Goal: Information Seeking & Learning: Learn about a topic

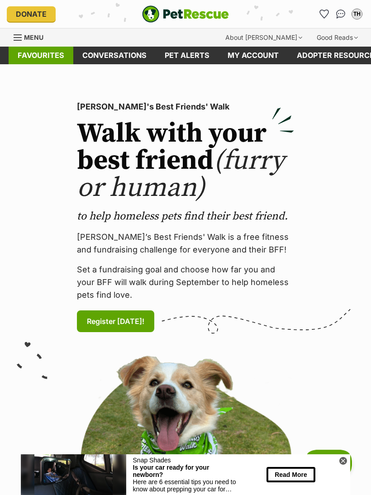
click at [31, 54] on link "Favourites" at bounding box center [41, 56] width 65 height 18
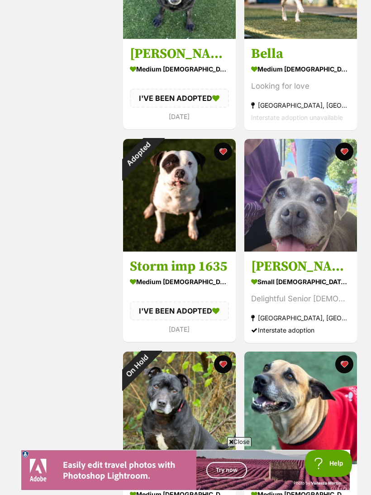
scroll to position [684, 0]
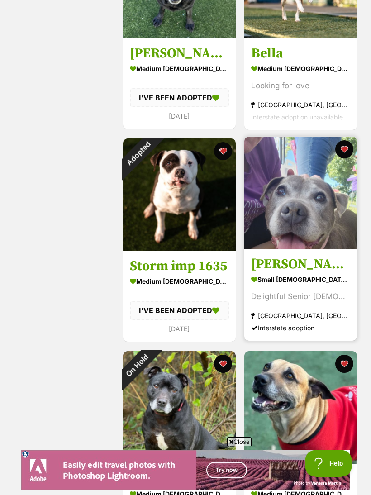
click at [326, 193] on img at bounding box center [300, 193] width 113 height 113
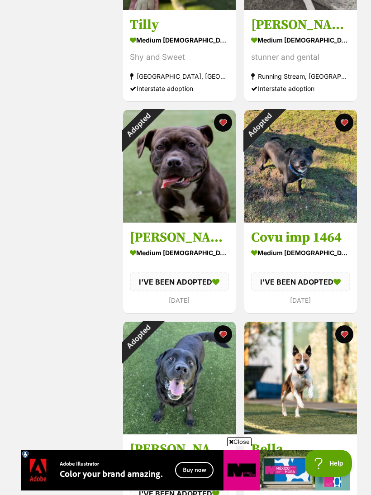
scroll to position [251, 0]
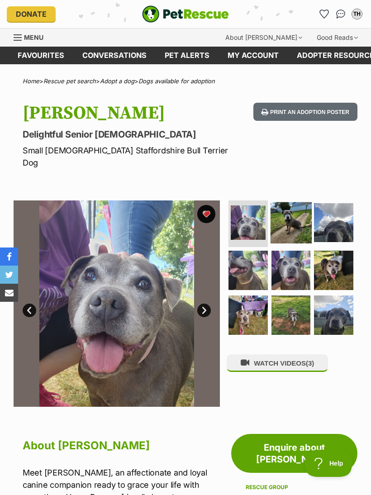
click at [294, 223] on img at bounding box center [291, 222] width 41 height 41
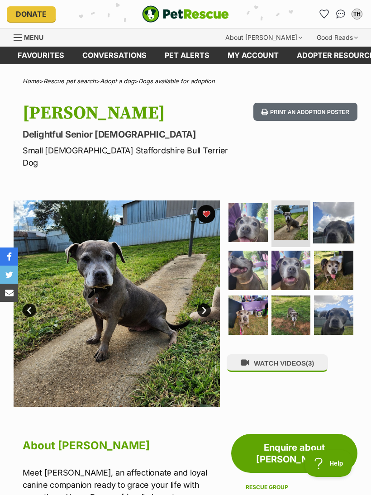
click at [345, 214] on img at bounding box center [333, 222] width 41 height 41
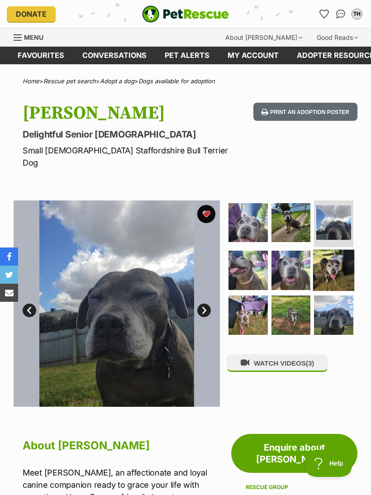
click at [341, 260] on img at bounding box center [333, 270] width 41 height 41
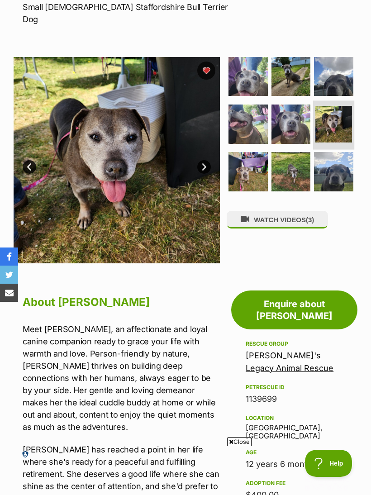
scroll to position [143, 0]
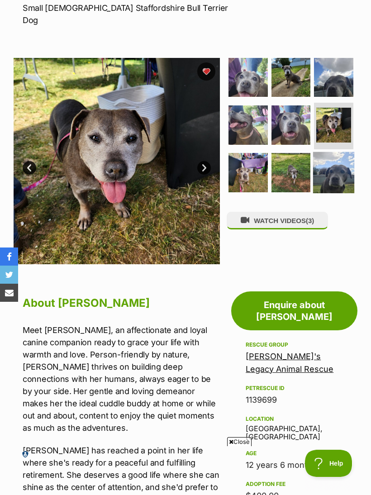
click at [337, 163] on img at bounding box center [333, 172] width 41 height 41
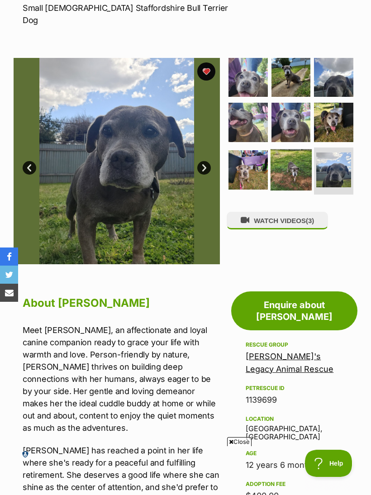
click at [297, 156] on img at bounding box center [291, 169] width 41 height 41
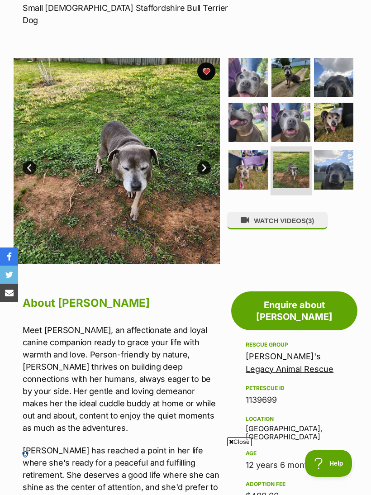
scroll to position [0, 0]
click at [244, 154] on img at bounding box center [248, 169] width 41 height 41
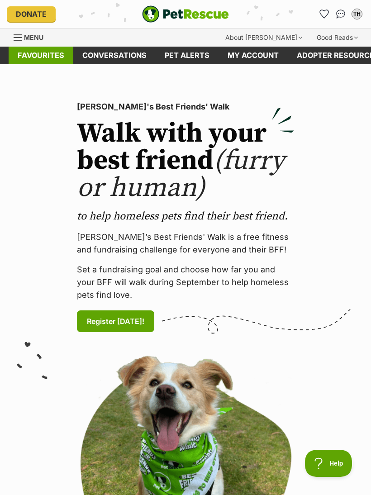
click at [38, 50] on link "Favourites" at bounding box center [41, 56] width 65 height 18
click at [23, 38] on link "Menu" at bounding box center [32, 37] width 36 height 16
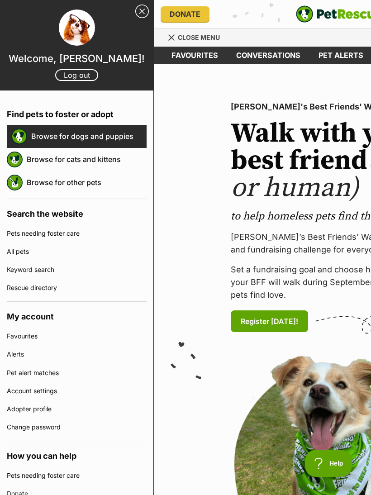
click at [53, 143] on link "Browse for dogs and puppies" at bounding box center [88, 136] width 115 height 19
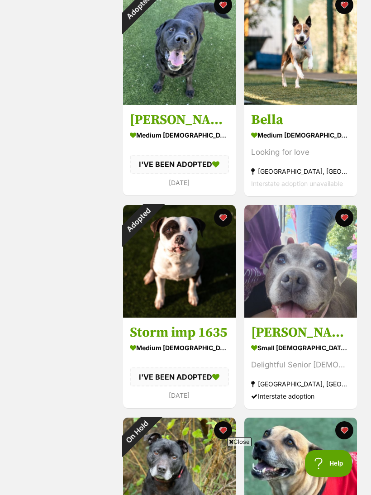
scroll to position [633, 0]
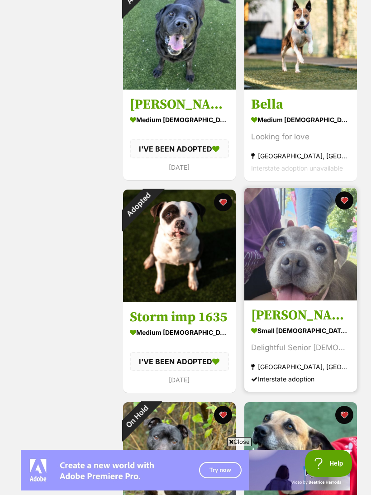
click at [337, 270] on img at bounding box center [300, 244] width 113 height 113
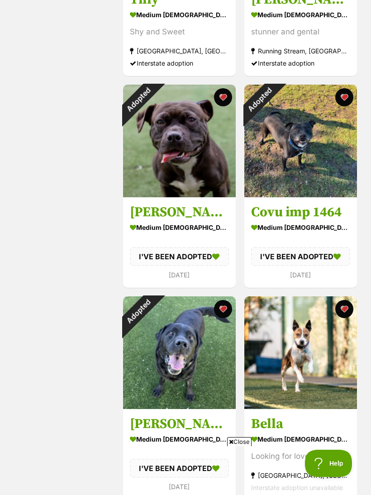
scroll to position [305, 0]
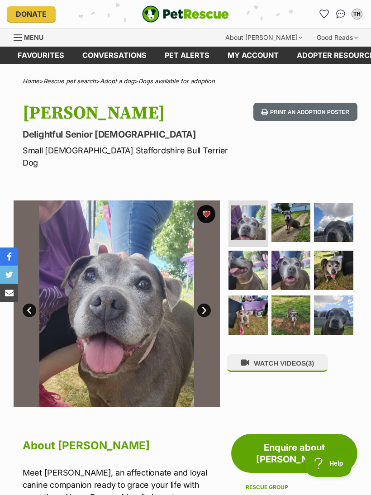
click at [210, 304] on link "Next" at bounding box center [204, 311] width 14 height 14
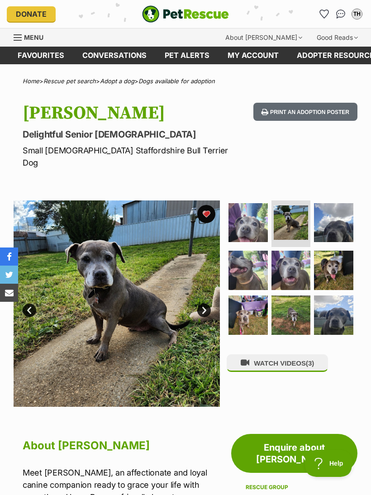
click at [207, 304] on link "Next" at bounding box center [204, 311] width 14 height 14
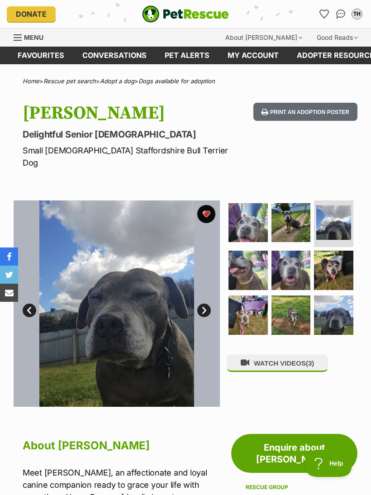
click at [213, 291] on img at bounding box center [117, 304] width 206 height 206
click at [216, 296] on img at bounding box center [117, 304] width 206 height 206
click at [208, 290] on img at bounding box center [117, 304] width 206 height 206
click at [213, 291] on img at bounding box center [117, 304] width 206 height 206
click at [287, 263] on img at bounding box center [291, 270] width 41 height 41
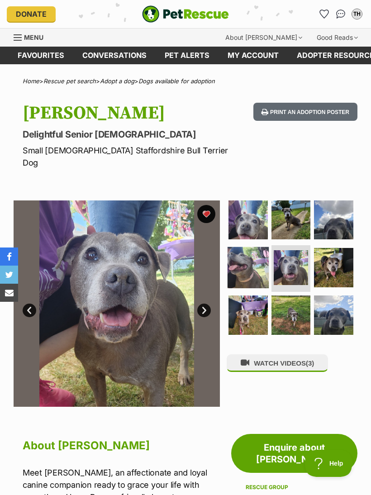
click at [251, 258] on img at bounding box center [248, 267] width 41 height 41
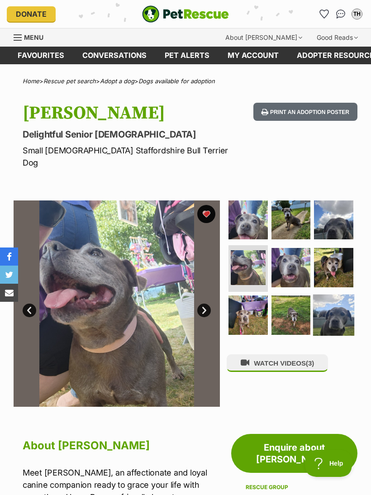
click at [341, 301] on img at bounding box center [333, 315] width 41 height 41
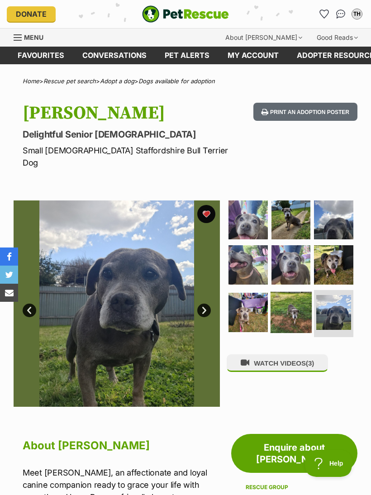
click at [297, 298] on img at bounding box center [291, 312] width 41 height 41
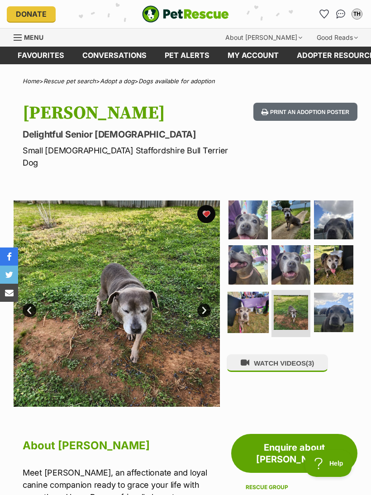
click at [252, 300] on img at bounding box center [248, 312] width 41 height 41
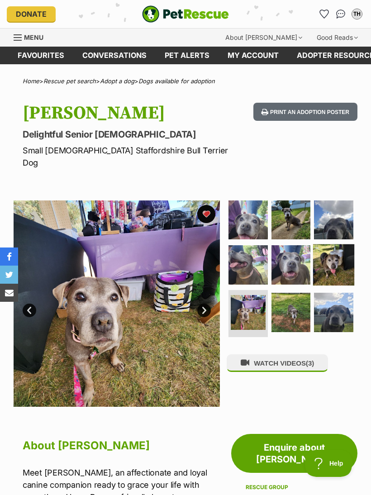
click at [334, 255] on img at bounding box center [333, 264] width 41 height 41
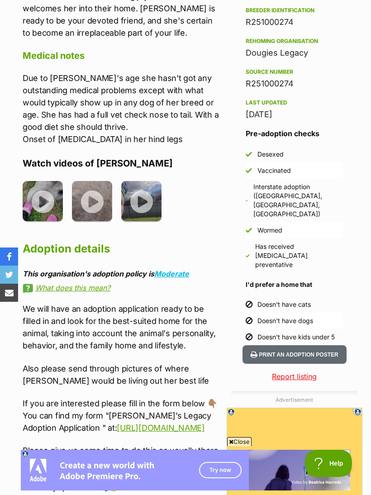
scroll to position [755, 0]
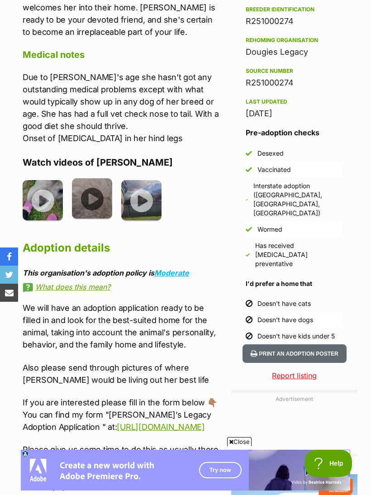
click at [94, 179] on img at bounding box center [92, 198] width 40 height 40
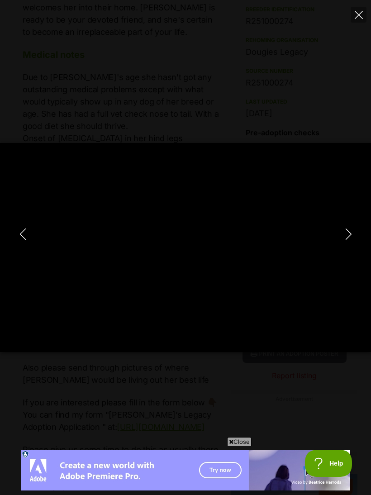
scroll to position [0, 0]
click at [358, 7] on button "Close" at bounding box center [359, 15] width 16 height 16
type input "0"
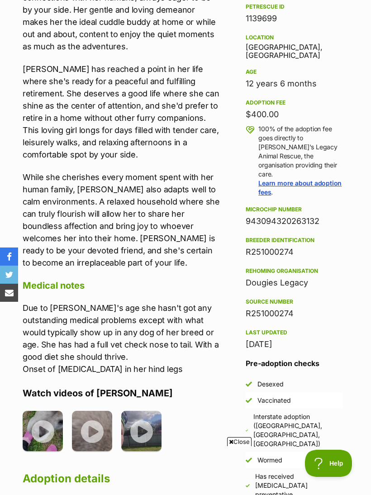
scroll to position [493, 0]
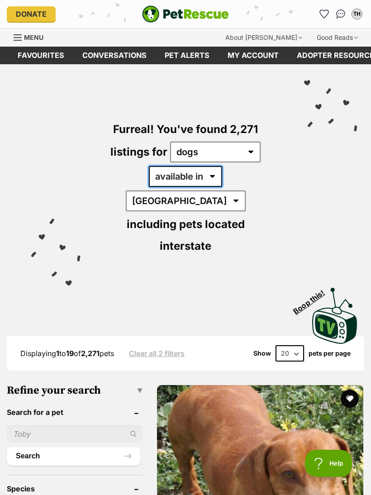
click at [161, 177] on select "available in located in" at bounding box center [185, 176] width 73 height 21
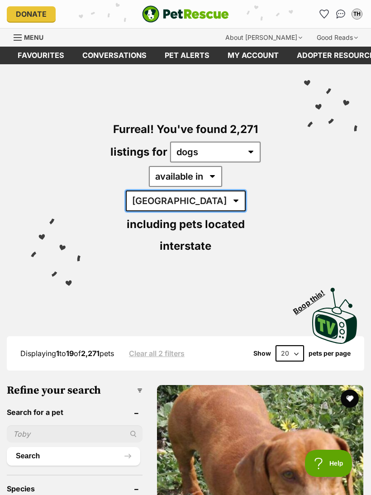
click at [238, 191] on select "[GEOGRAPHIC_DATA] [GEOGRAPHIC_DATA] [GEOGRAPHIC_DATA] [GEOGRAPHIC_DATA] [GEOGRA…" at bounding box center [186, 201] width 120 height 21
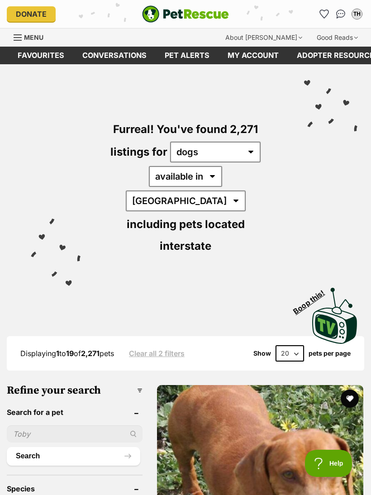
click at [212, 218] on span "including pets located interstate" at bounding box center [186, 235] width 118 height 35
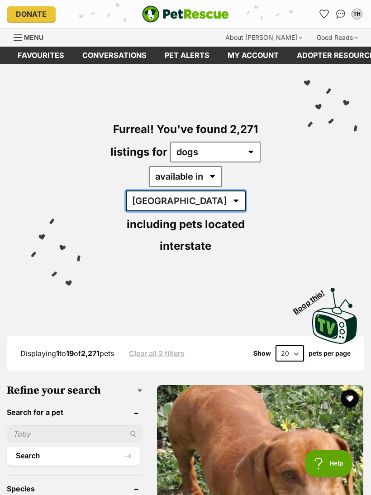
click at [239, 191] on select "[GEOGRAPHIC_DATA] [GEOGRAPHIC_DATA] [GEOGRAPHIC_DATA] [GEOGRAPHIC_DATA] [GEOGRA…" at bounding box center [186, 201] width 120 height 21
select select "NSW"
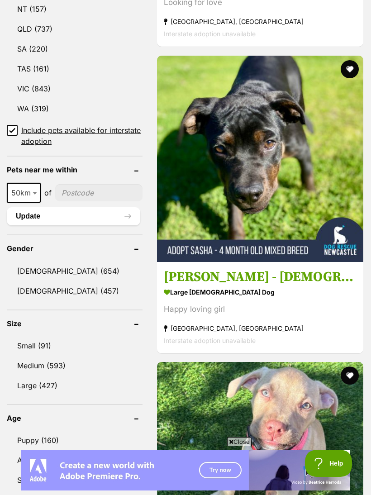
scroll to position [640, 0]
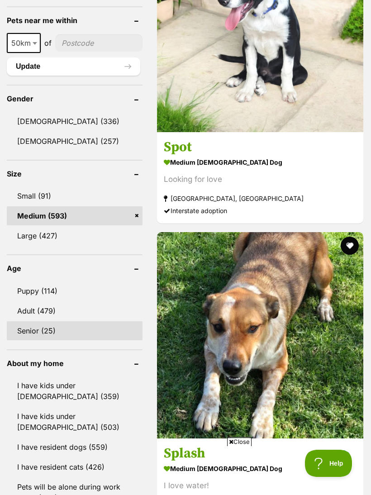
click at [49, 326] on link "Senior (25)" at bounding box center [75, 330] width 136 height 19
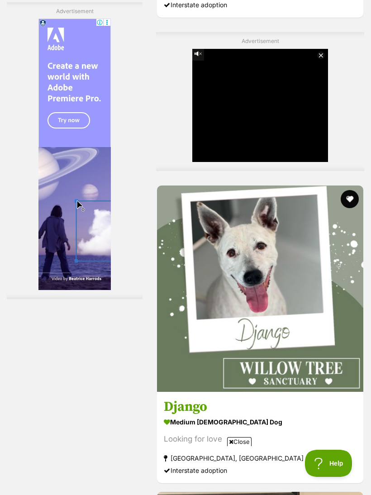
scroll to position [2223, 0]
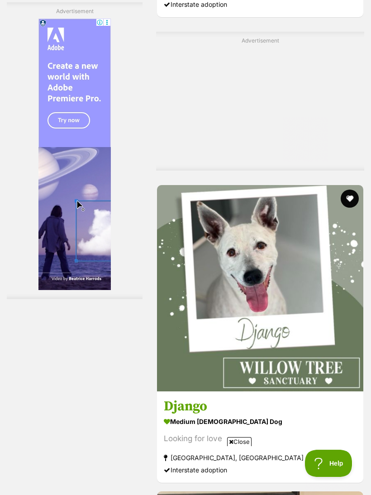
scroll to position [2236, 0]
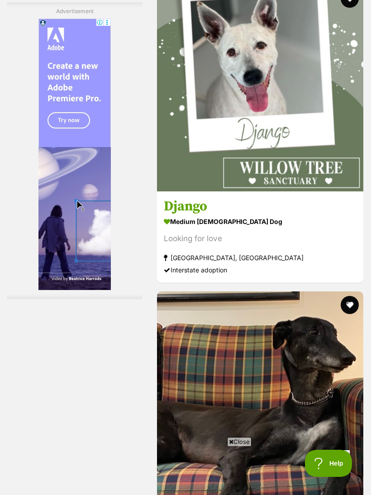
scroll to position [2424, 0]
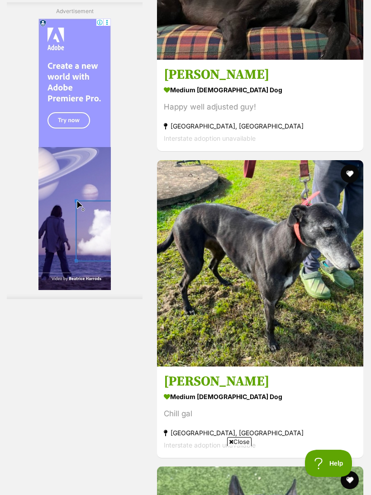
scroll to position [0, 0]
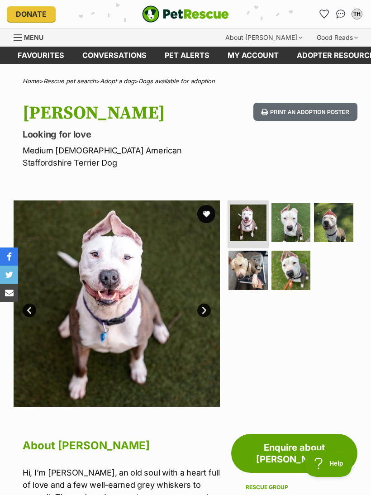
click at [255, 227] on img at bounding box center [248, 223] width 36 height 36
click at [291, 265] on img at bounding box center [291, 270] width 41 height 41
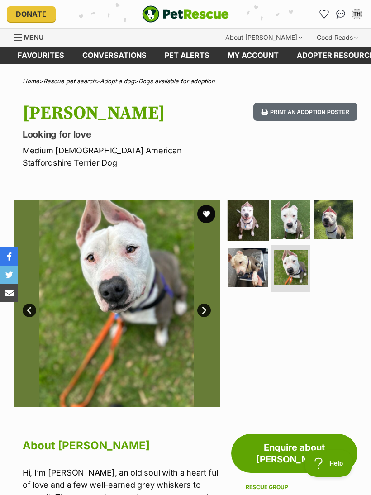
click at [246, 205] on img at bounding box center [248, 219] width 41 height 41
